Goal: Task Accomplishment & Management: Complete application form

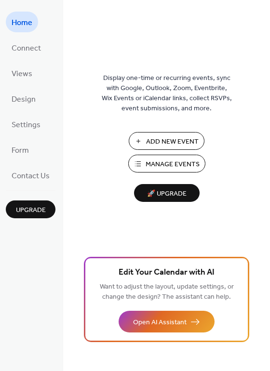
click at [184, 141] on span "Add New Event" at bounding box center [172, 142] width 53 height 10
click at [163, 160] on span "Manage Events" at bounding box center [173, 164] width 54 height 10
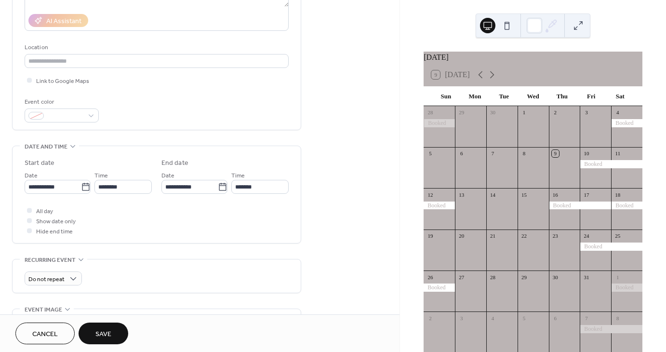
scroll to position [169, 0]
type input "******"
click at [87, 186] on icon at bounding box center [86, 186] width 10 height 10
click at [81, 186] on input "**********" at bounding box center [53, 186] width 56 height 14
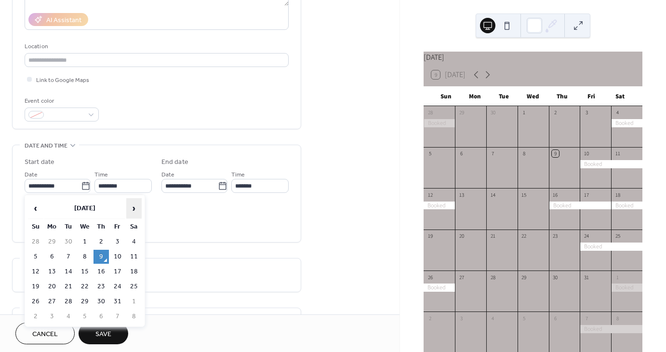
click at [131, 207] on span "›" at bounding box center [134, 208] width 14 height 19
click at [119, 281] on td "26" at bounding box center [117, 286] width 15 height 14
type input "**********"
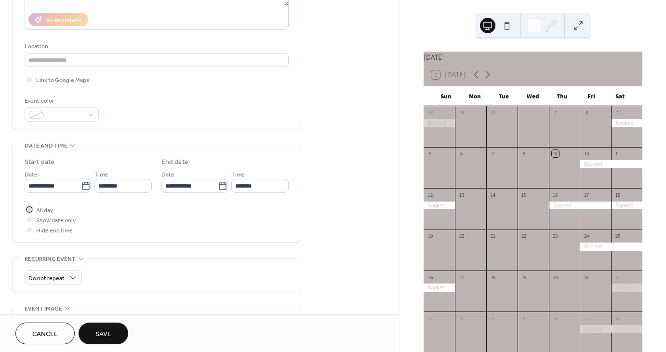
click at [28, 209] on div at bounding box center [29, 209] width 5 height 5
click at [106, 331] on span "Save" at bounding box center [103, 334] width 16 height 10
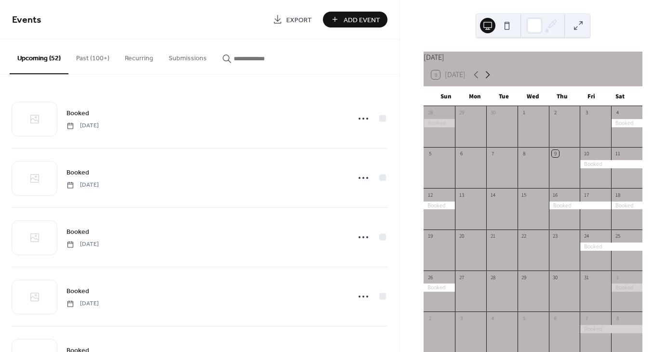
click at [488, 77] on icon at bounding box center [488, 75] width 12 height 12
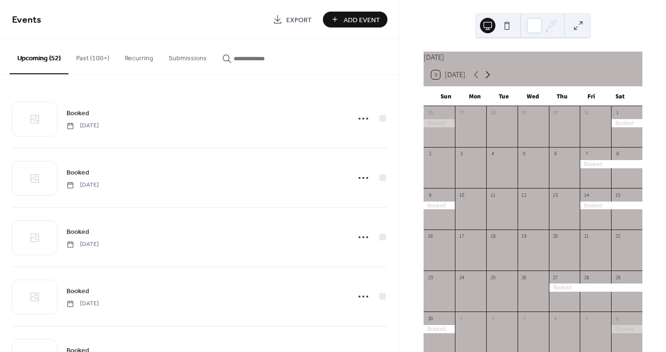
click at [488, 77] on icon at bounding box center [488, 75] width 12 height 12
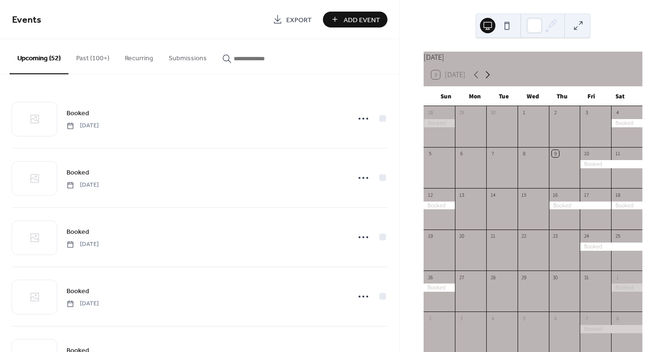
click at [491, 80] on icon at bounding box center [488, 75] width 12 height 12
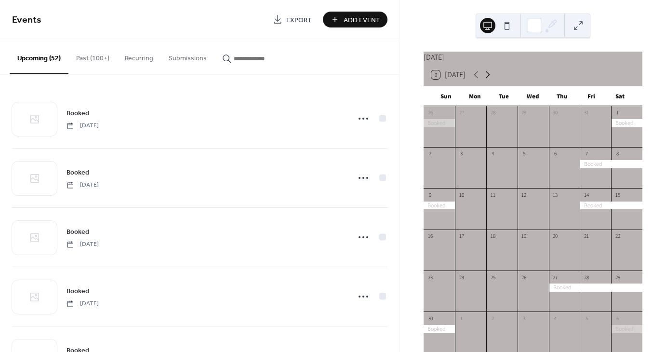
click at [491, 80] on icon at bounding box center [488, 75] width 12 height 12
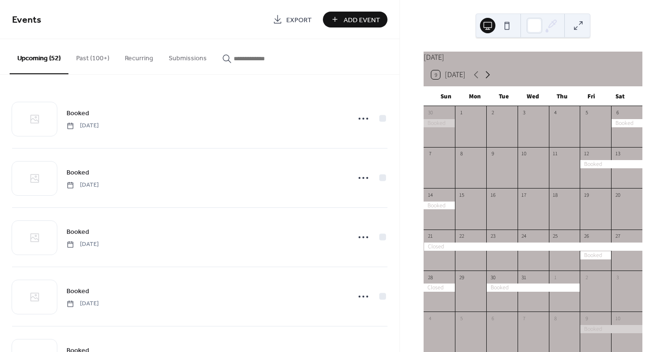
click at [491, 80] on icon at bounding box center [488, 75] width 12 height 12
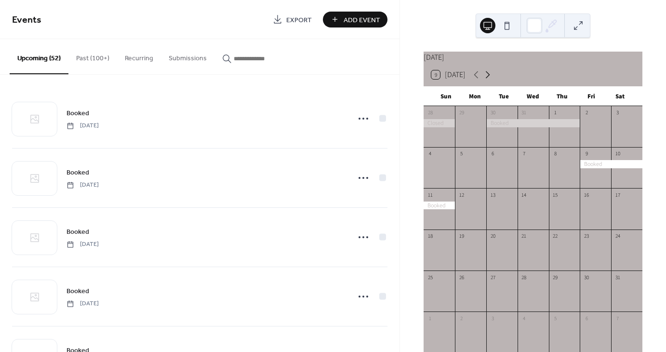
click at [491, 80] on icon at bounding box center [488, 75] width 12 height 12
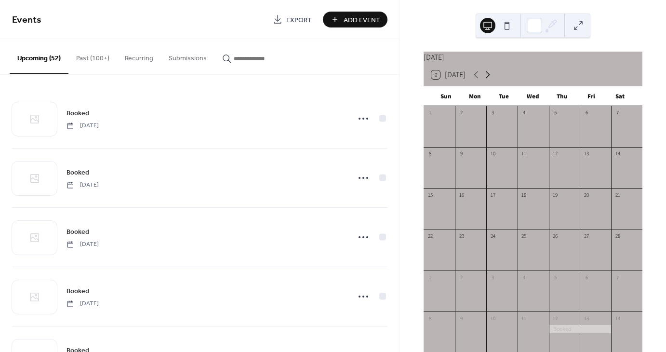
click at [491, 80] on icon at bounding box center [488, 75] width 12 height 12
